Goal: Register for event/course

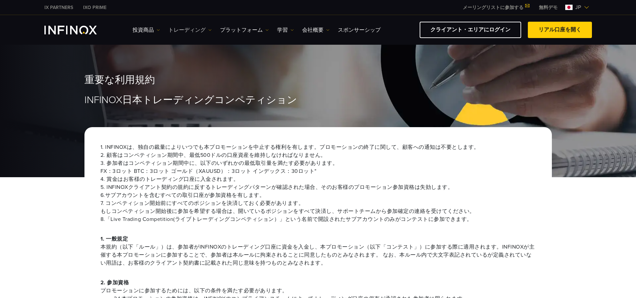
click at [210, 28] on img at bounding box center [209, 29] width 3 height 3
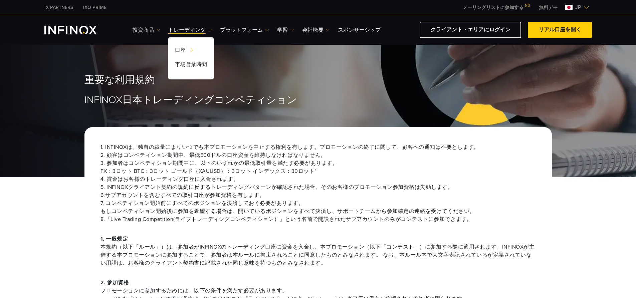
click at [159, 28] on img at bounding box center [158, 29] width 3 height 3
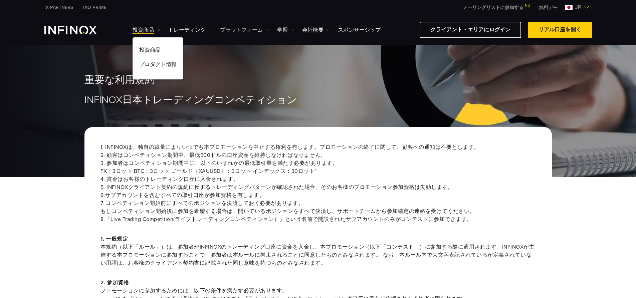
click at [264, 31] on link "プラットフォーム" at bounding box center [244, 30] width 49 height 8
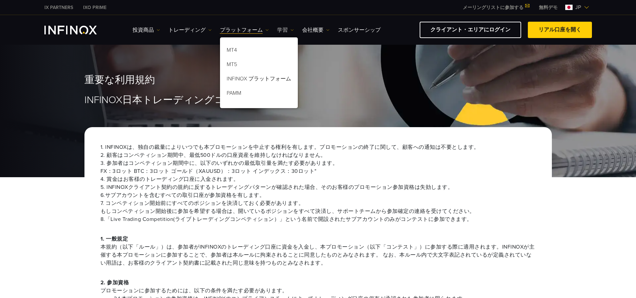
click at [292, 30] on img at bounding box center [291, 29] width 3 height 3
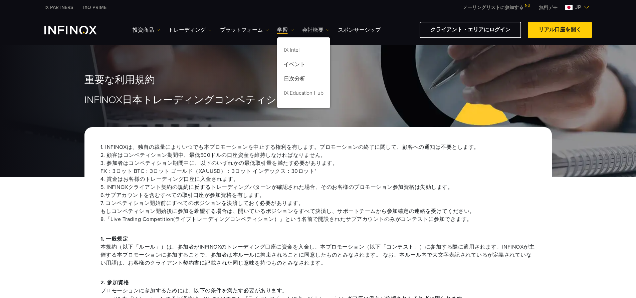
click at [327, 31] on img at bounding box center [327, 29] width 3 height 3
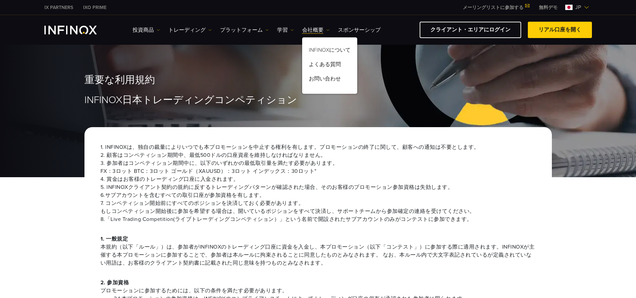
click at [235, 256] on span "本規約（以下「ルール」）は、参加者がINFINOXのトレーディング口座に資金を入金し、本プロモーション（以下「コンテスト」）に参加する際に適用されます。INF…" at bounding box center [317, 255] width 435 height 24
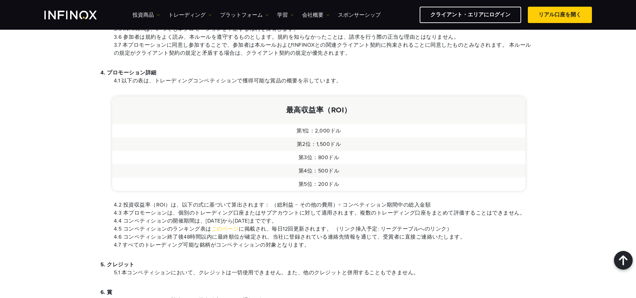
scroll to position [391, 0]
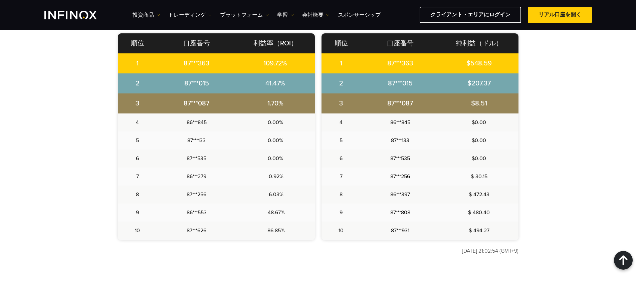
click at [537, 82] on div "あなたの実力を証明しよう – INFINOX日本限定ライブトレーディングコンペティション トップトレーダーを目指して、この挑戦に参加しよう。 パフォーマンスを…" at bounding box center [318, 90] width 481 height 363
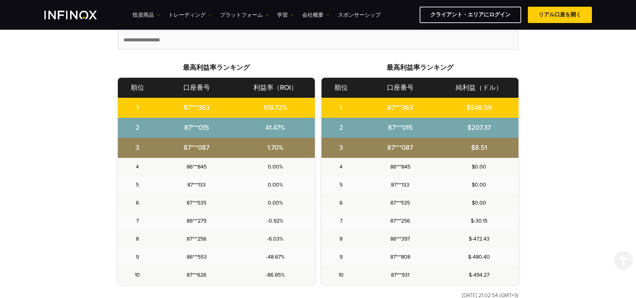
scroll to position [260, 0]
